Goal: Entertainment & Leisure: Consume media (video, audio)

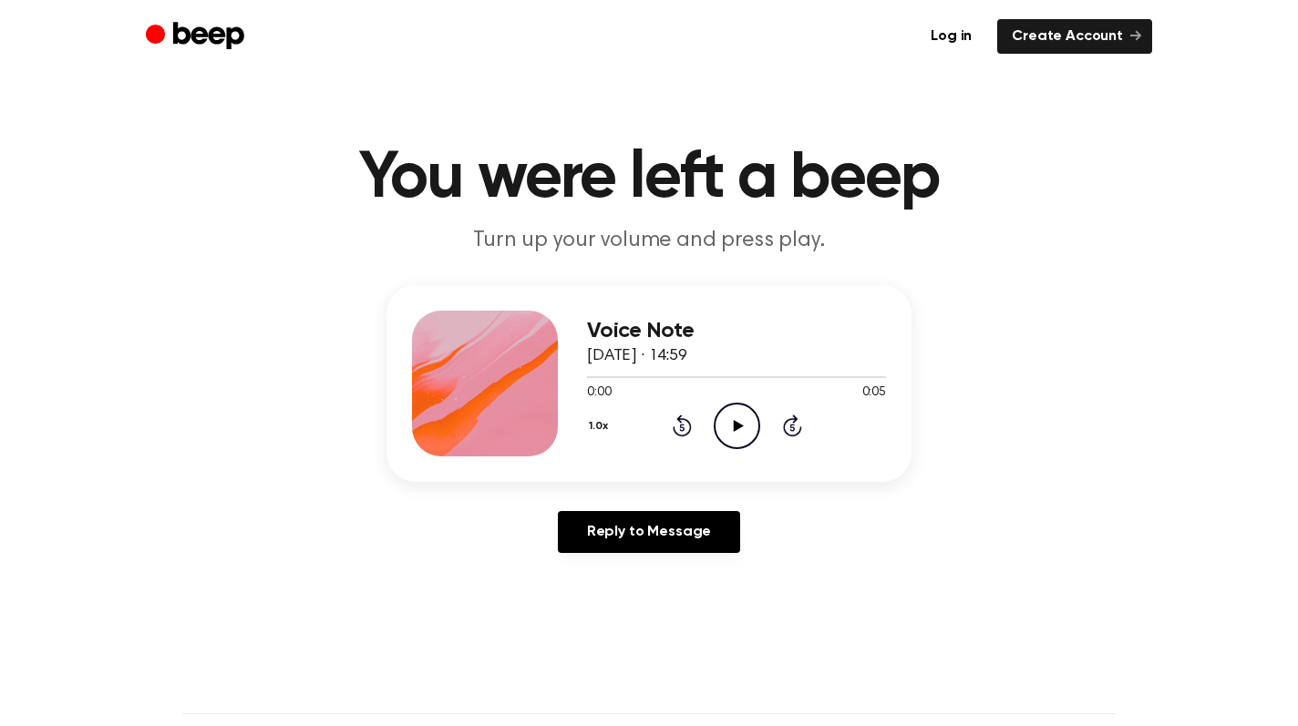
click at [736, 416] on icon "Play Audio" at bounding box center [737, 426] width 46 height 46
click at [734, 423] on icon at bounding box center [737, 426] width 8 height 12
click at [727, 406] on icon "Play Audio" at bounding box center [737, 426] width 46 height 46
